Goal: Information Seeking & Learning: Learn about a topic

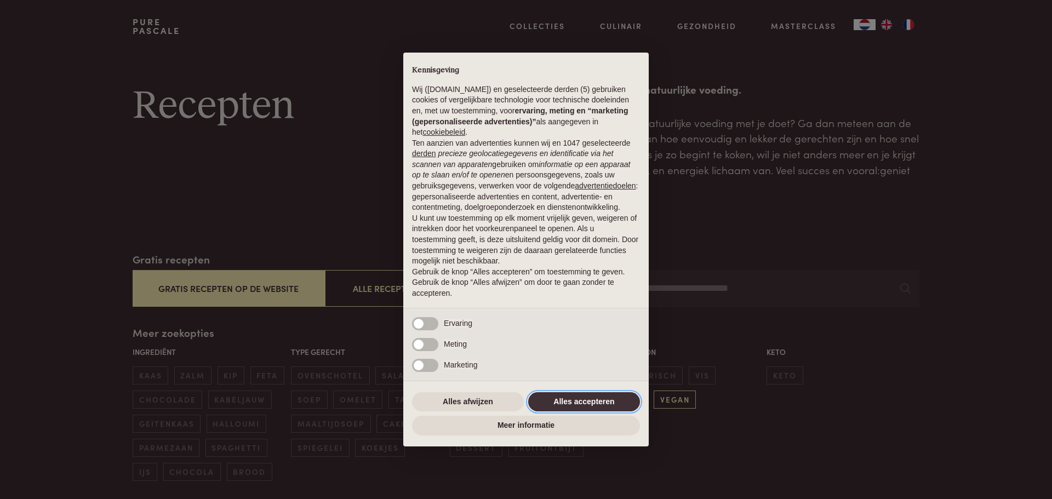
click at [619, 401] on button "Alles accepteren" at bounding box center [584, 402] width 112 height 20
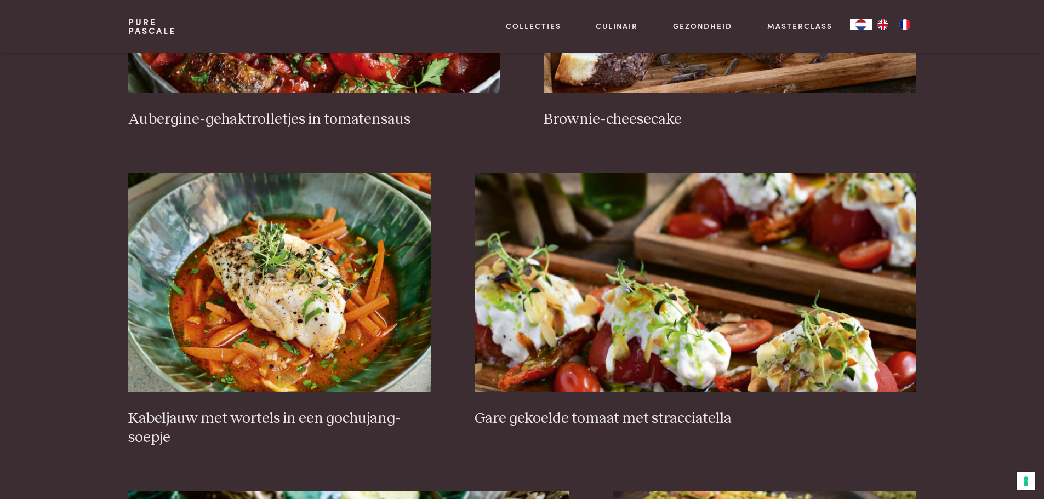
scroll to position [767, 0]
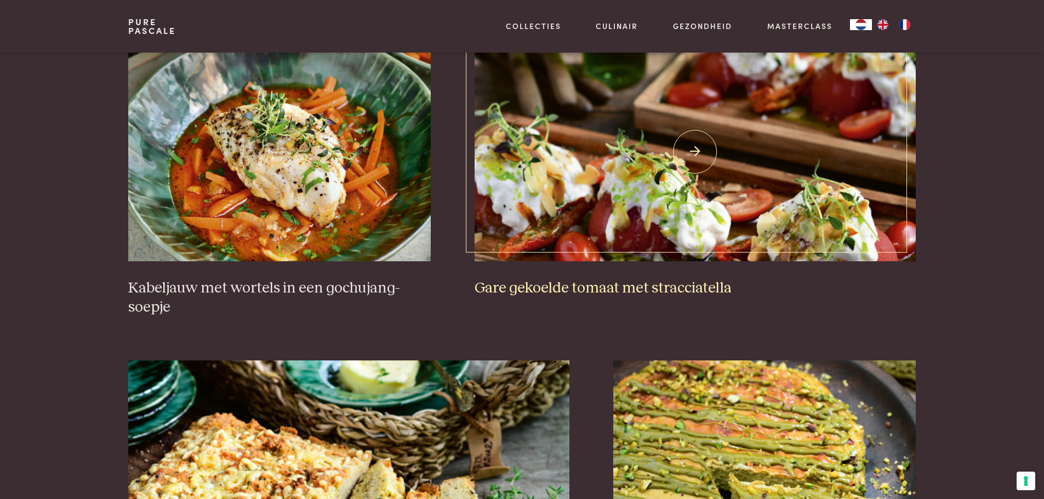
click at [666, 207] on img at bounding box center [695, 151] width 441 height 219
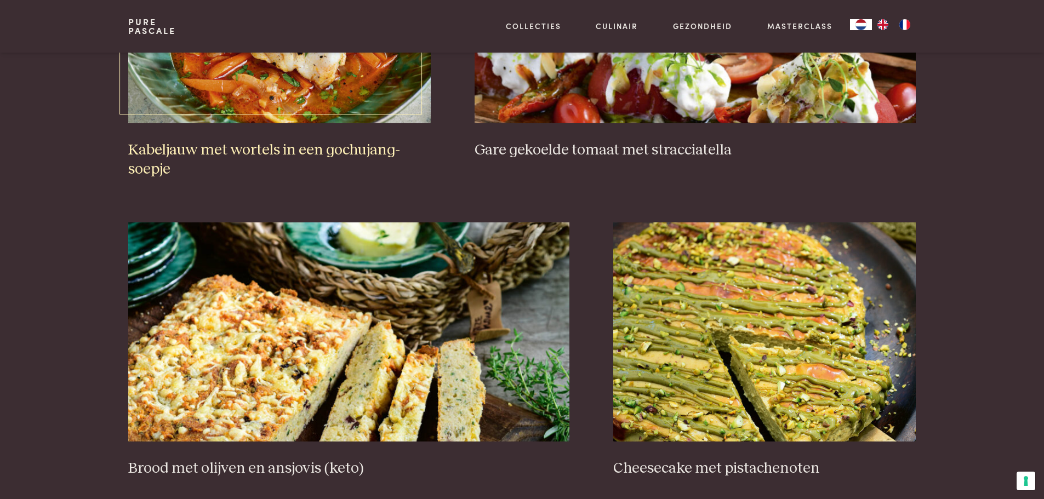
scroll to position [822, 0]
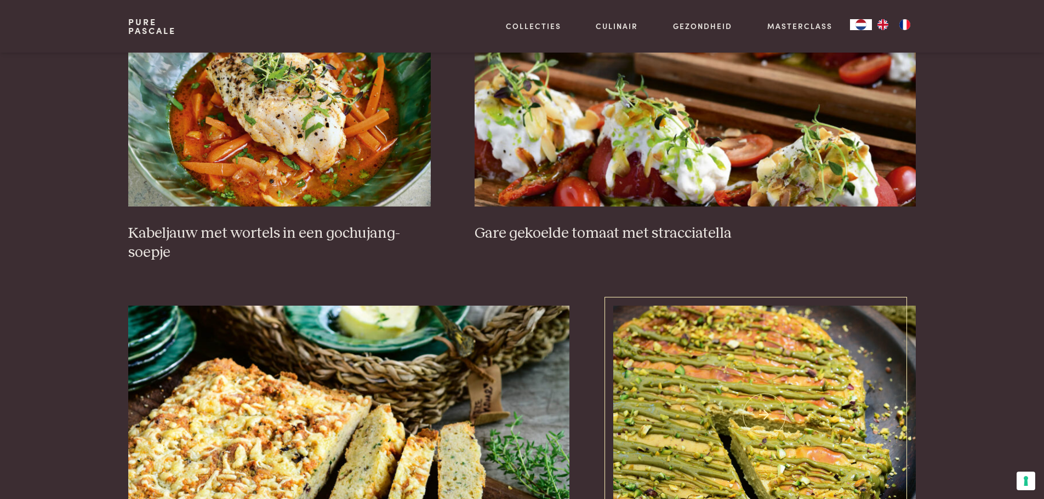
click at [829, 373] on img at bounding box center [764, 415] width 302 height 219
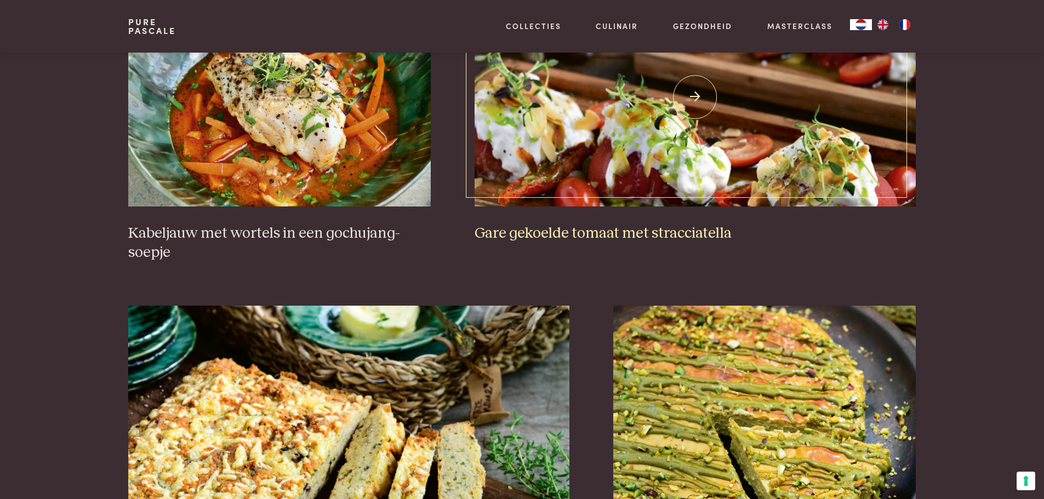
click at [687, 176] on img at bounding box center [695, 96] width 441 height 219
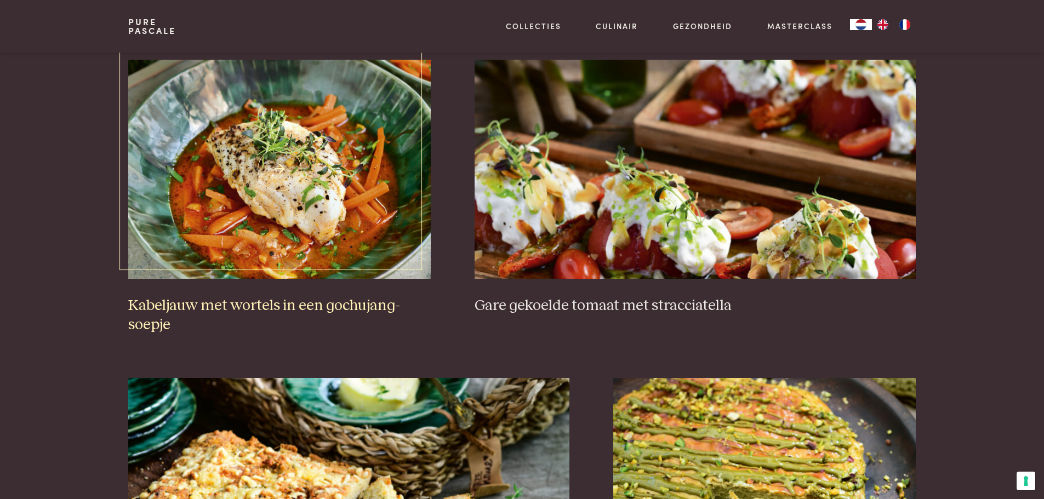
scroll to position [603, 0]
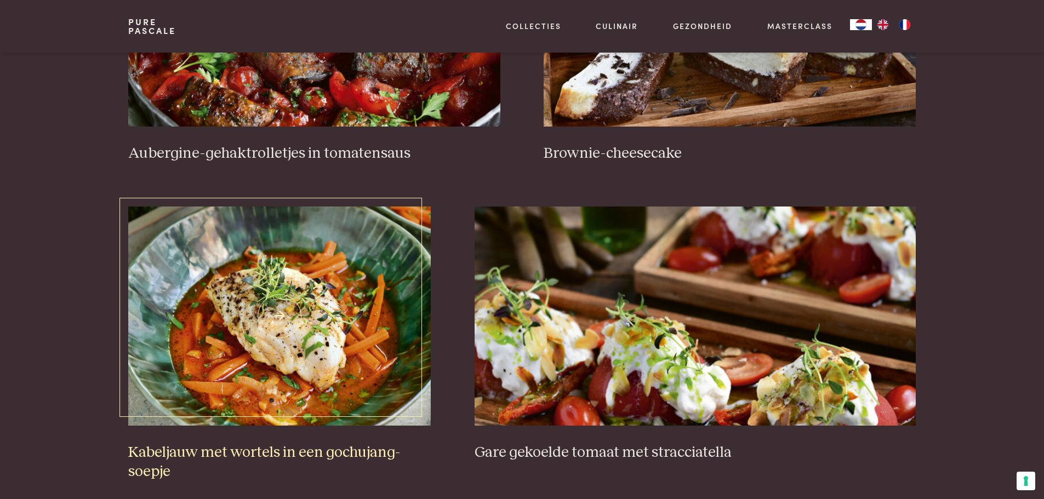
click at [290, 280] on img at bounding box center [279, 316] width 302 height 219
click at [211, 102] on img at bounding box center [314, 16] width 372 height 219
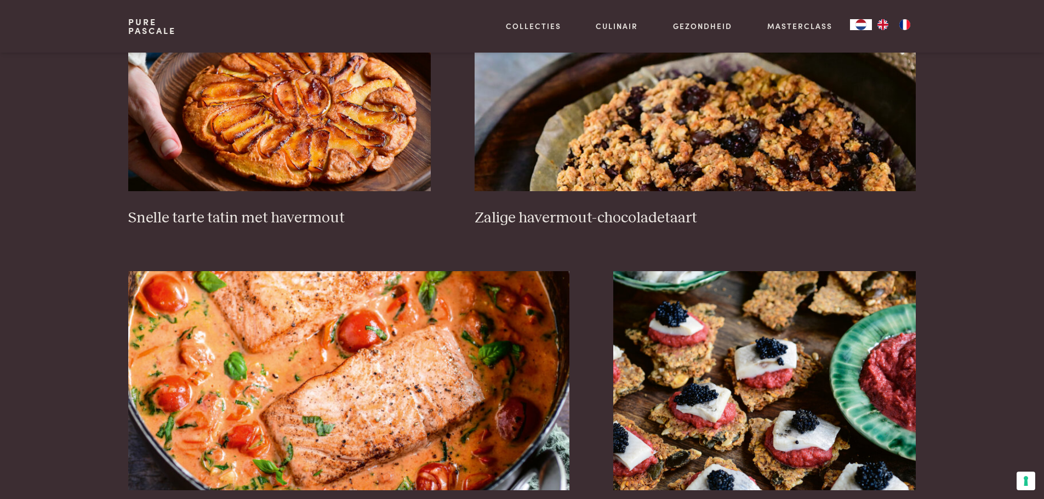
scroll to position [1863, 0]
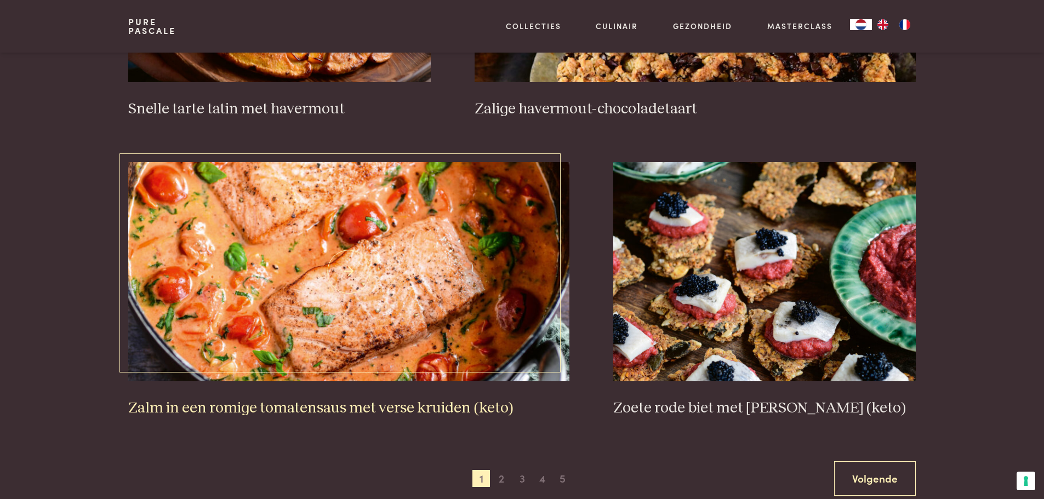
click at [409, 248] on img at bounding box center [348, 271] width 441 height 219
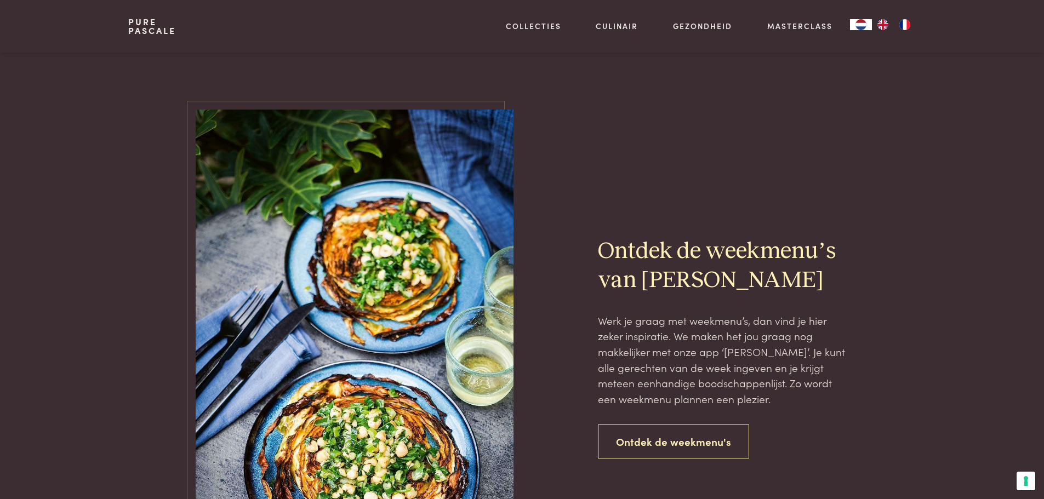
scroll to position [2411, 0]
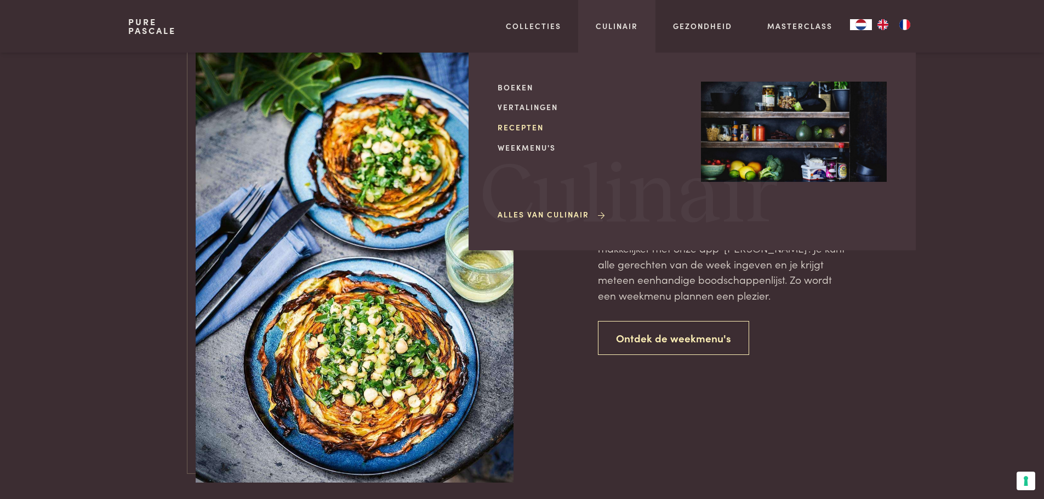
click at [527, 124] on link "Recepten" at bounding box center [591, 128] width 186 height 12
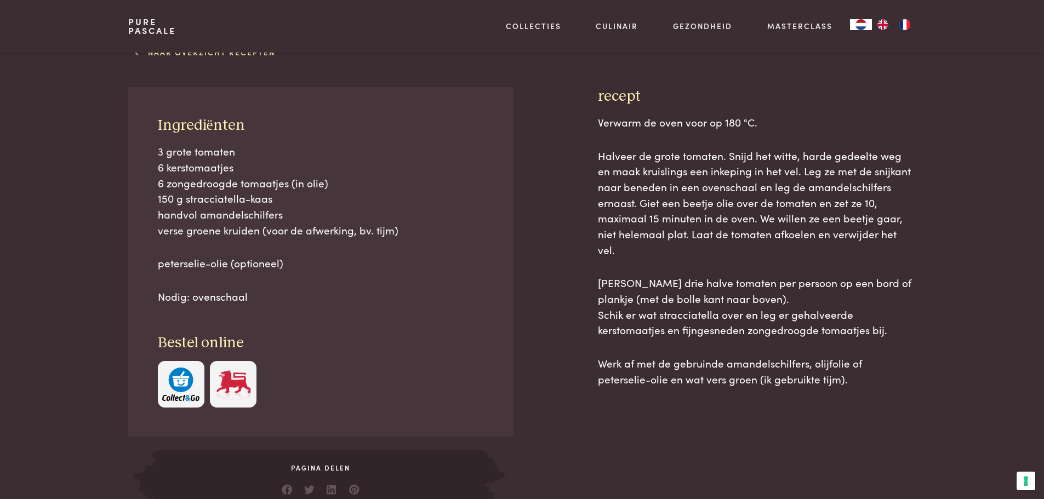
scroll to position [384, 0]
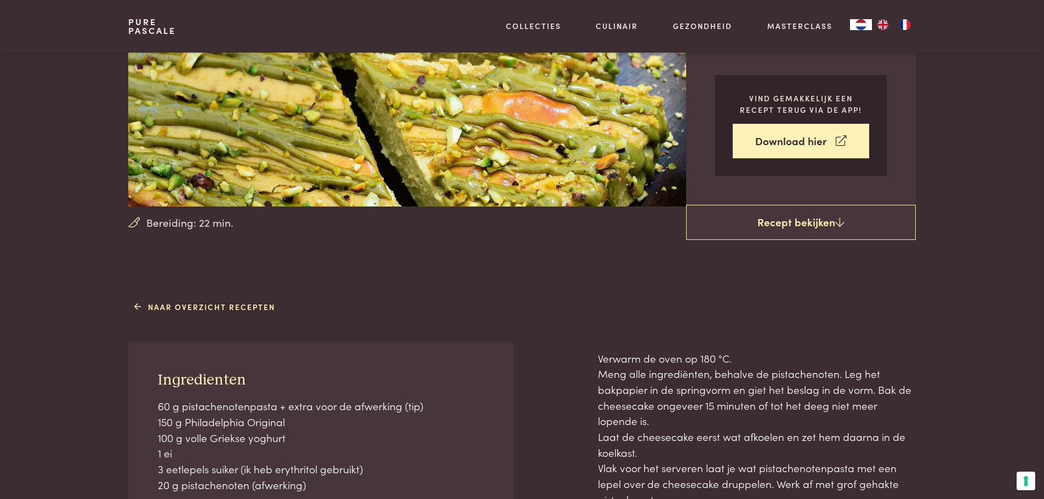
scroll to position [274, 0]
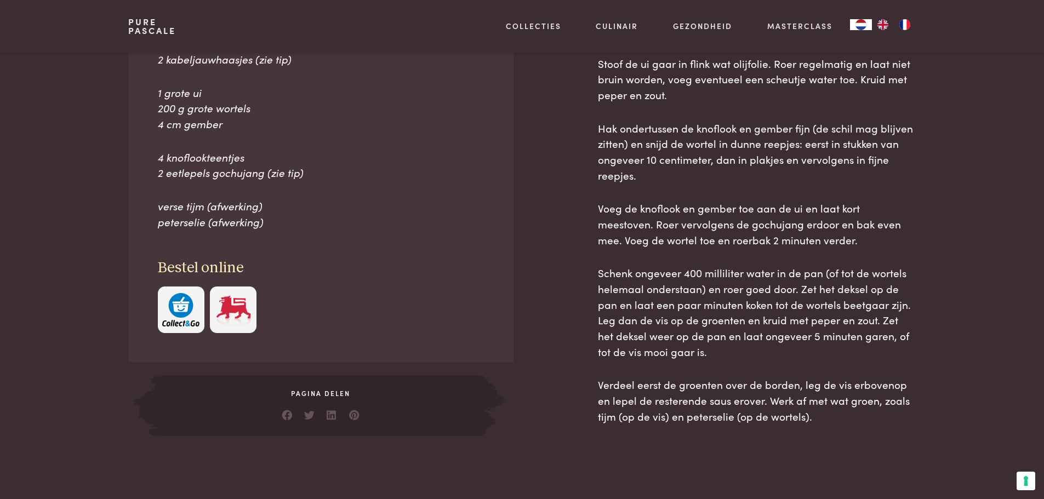
scroll to position [603, 0]
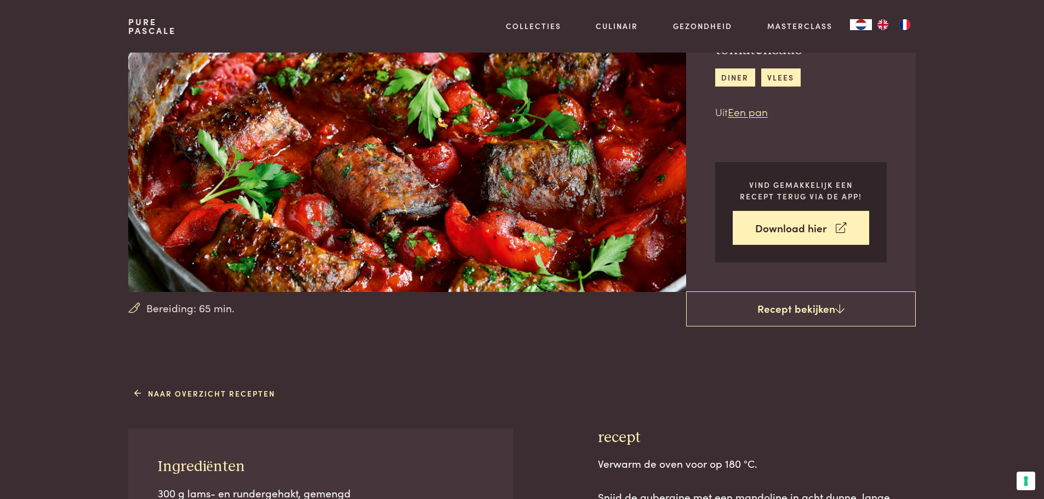
scroll to position [329, 0]
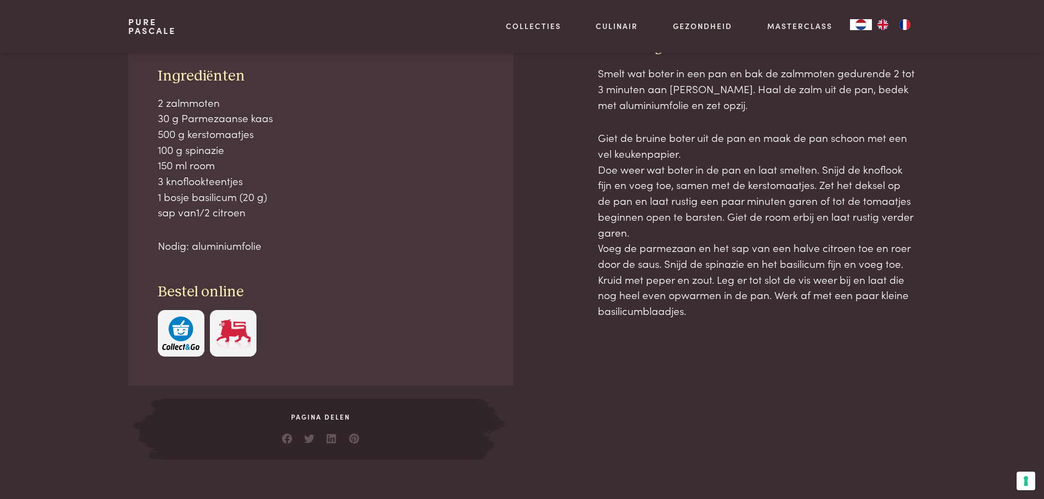
scroll to position [548, 0]
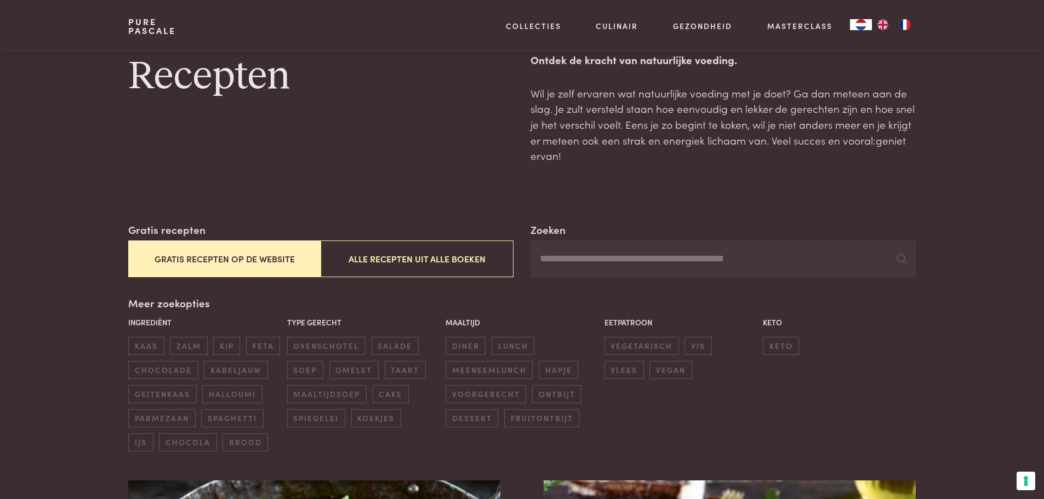
scroll to position [55, 0]
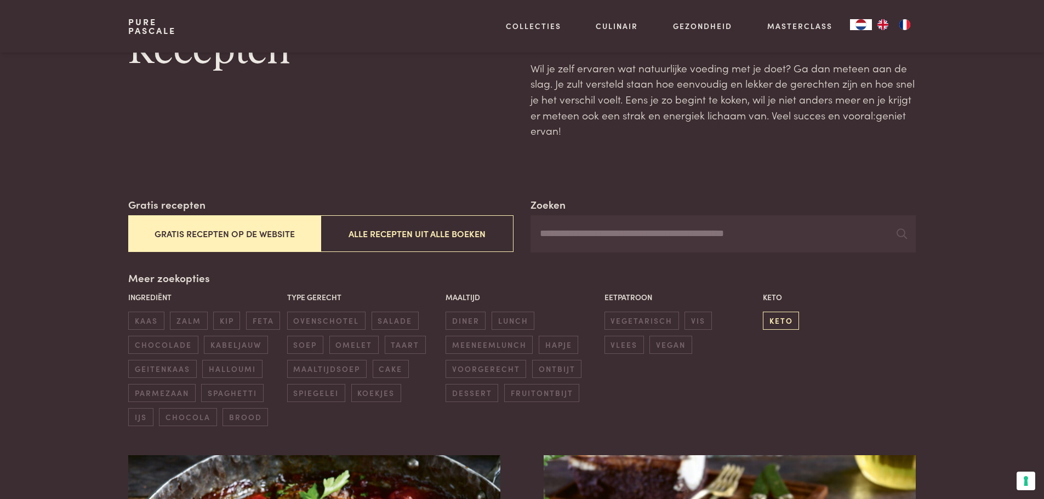
click at [771, 319] on span "keto" at bounding box center [781, 321] width 36 height 18
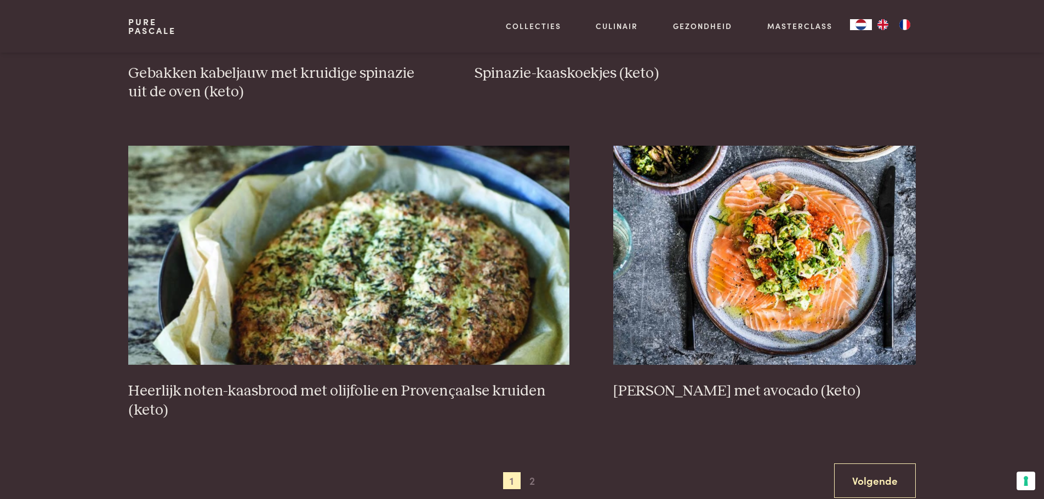
scroll to position [1676, 0]
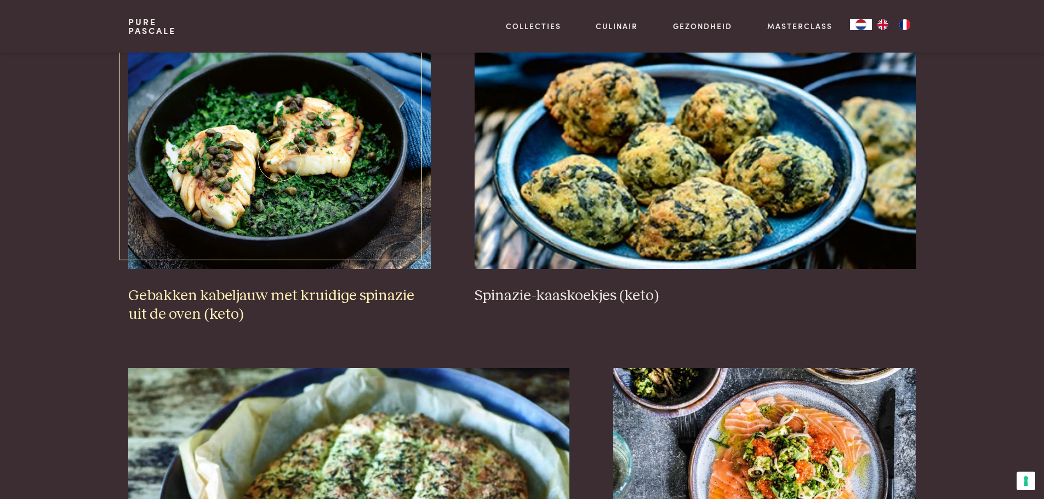
click at [220, 193] on img at bounding box center [279, 159] width 302 height 219
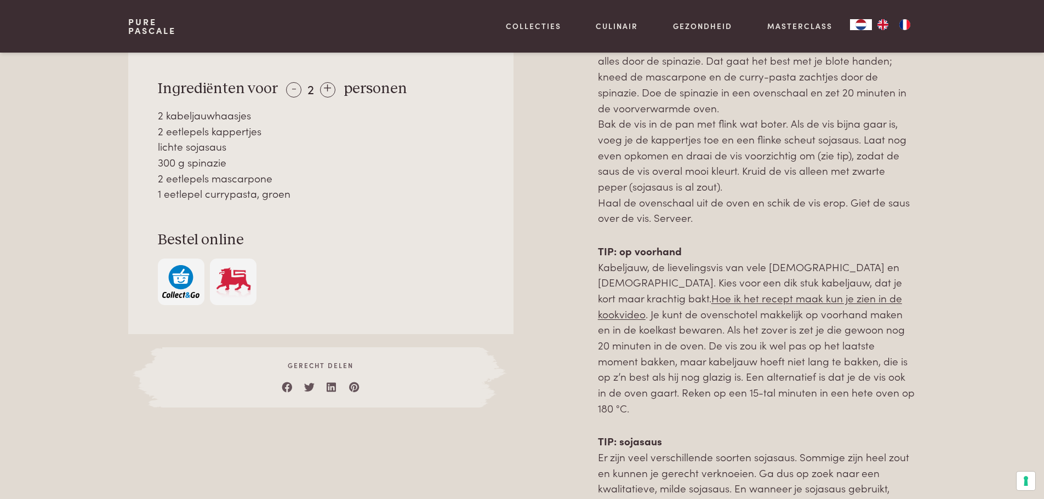
scroll to position [712, 0]
